Goal: Transaction & Acquisition: Book appointment/travel/reservation

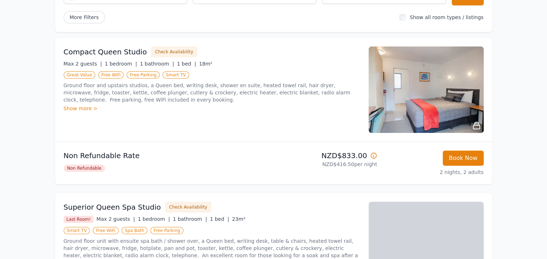
scroll to position [107, 0]
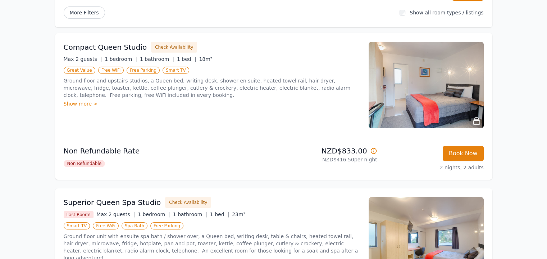
click at [72, 105] on div "Show more >" at bounding box center [212, 103] width 297 height 7
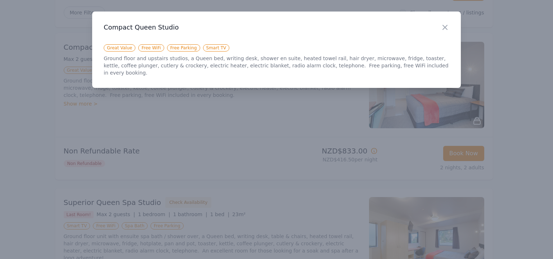
click at [445, 31] on icon "button" at bounding box center [445, 27] width 9 height 9
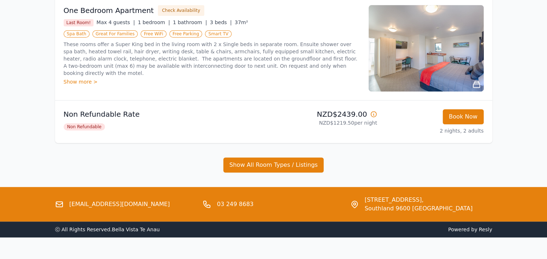
scroll to position [453, 0]
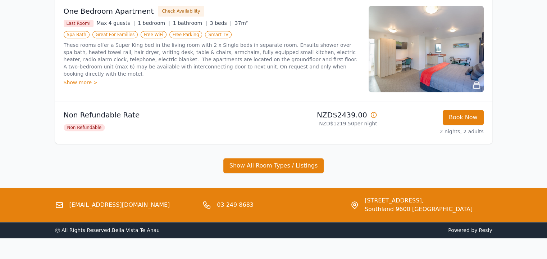
click at [247, 169] on button "Show All Room Types / Listings" at bounding box center [274, 165] width 101 height 15
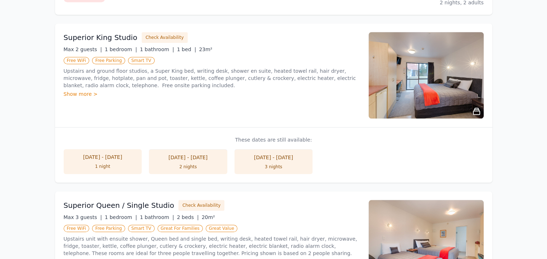
scroll to position [582, 0]
click at [150, 40] on button "Check Availability" at bounding box center [165, 37] width 46 height 11
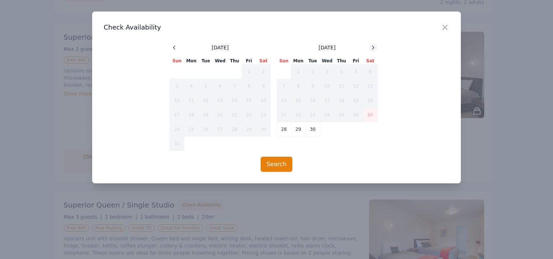
click at [373, 44] on div at bounding box center [373, 47] width 9 height 9
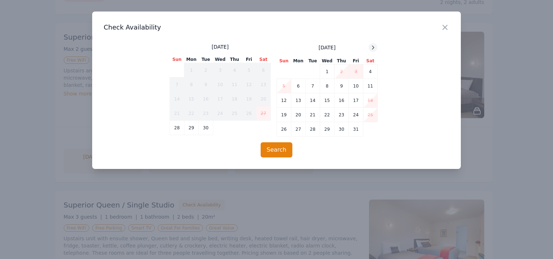
click at [373, 46] on icon at bounding box center [373, 47] width 2 height 3
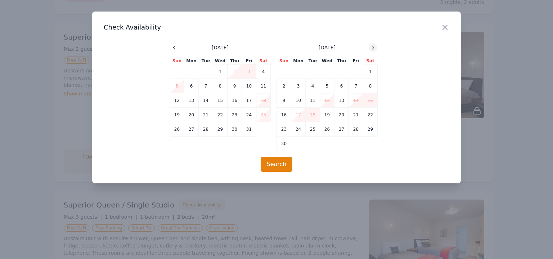
click at [370, 46] on icon at bounding box center [373, 48] width 6 height 6
click at [373, 48] on icon at bounding box center [373, 48] width 6 height 6
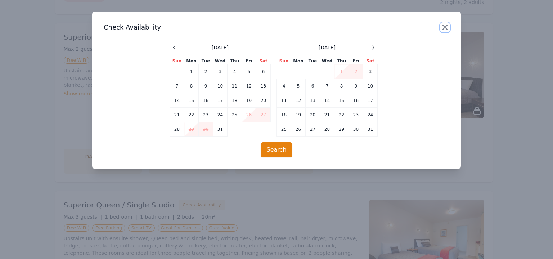
click at [445, 30] on icon "button" at bounding box center [445, 27] width 9 height 9
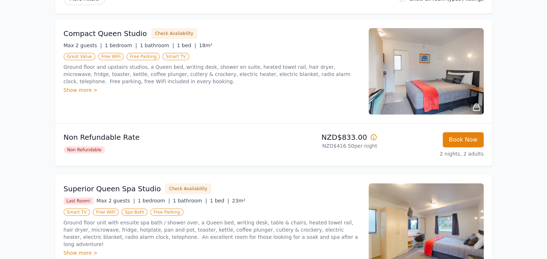
scroll to position [119, 0]
